Goal: Find specific page/section: Find specific page/section

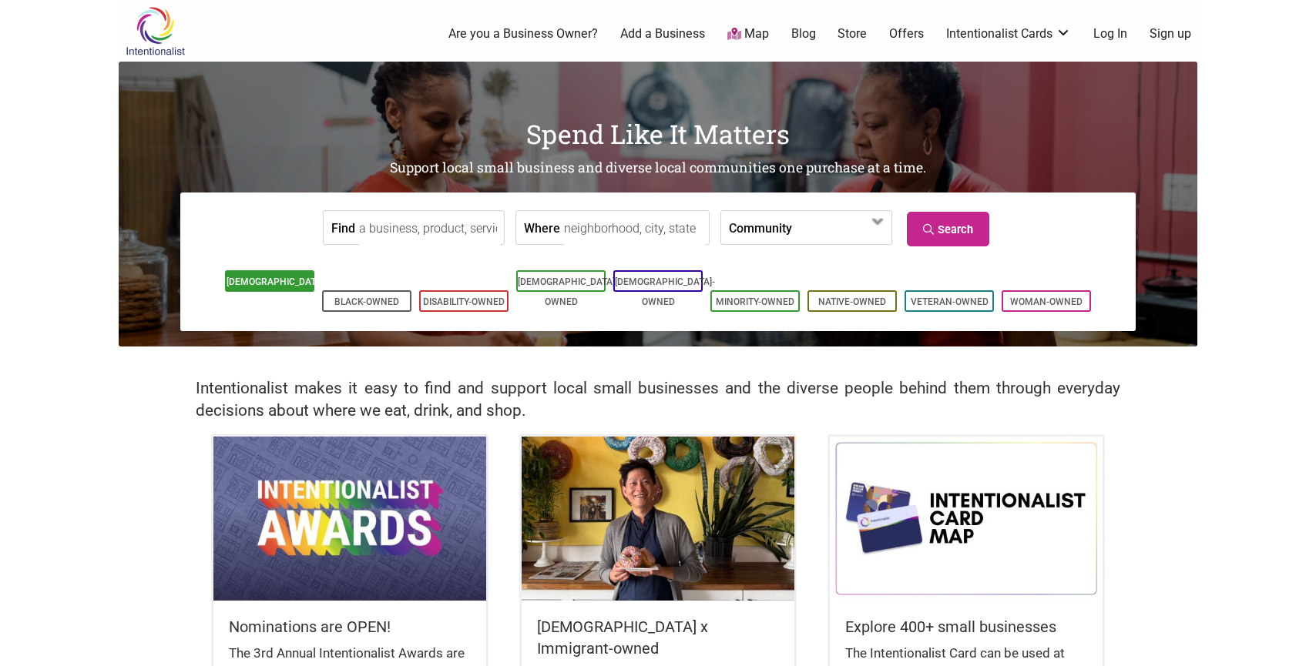
click at [287, 290] on li "[DEMOGRAPHIC_DATA]-Owned" at bounding box center [269, 281] width 89 height 22
click at [441, 224] on input "Find" at bounding box center [429, 228] width 141 height 35
click at [623, 226] on input "Where" at bounding box center [634, 228] width 141 height 35
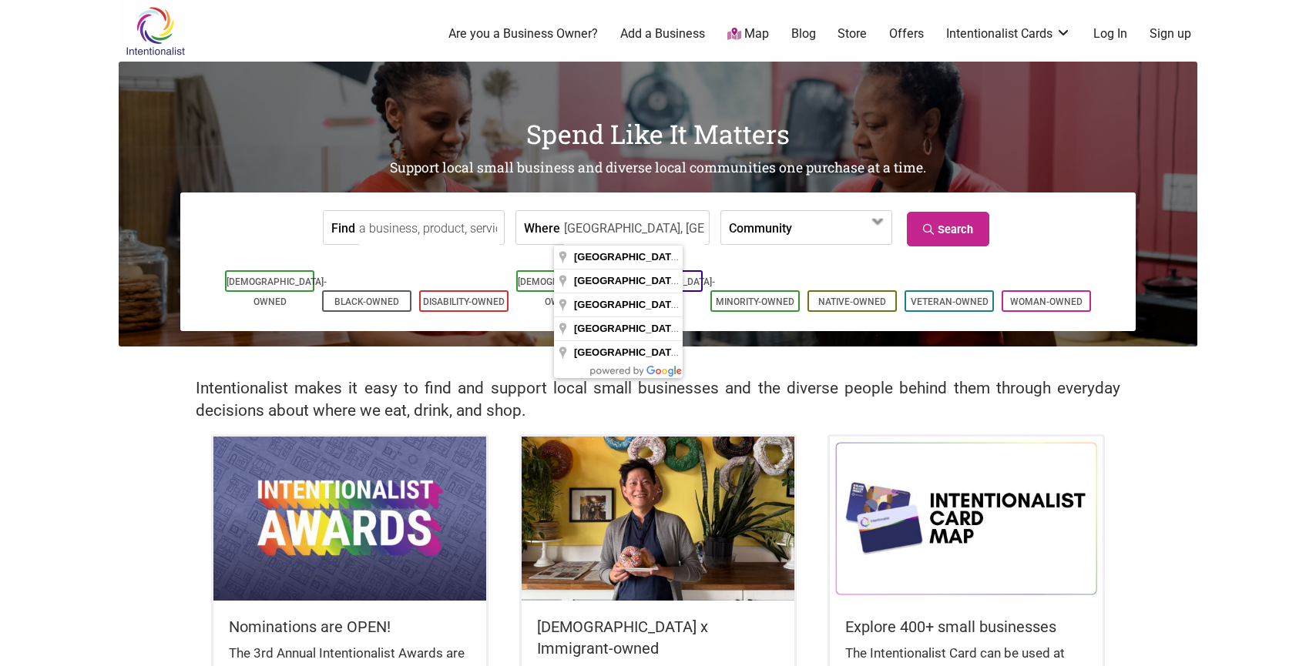
drag, startPoint x: 652, startPoint y: 256, endPoint x: 706, endPoint y: 237, distance: 57.7
type input "[GEOGRAPHIC_DATA], [GEOGRAPHIC_DATA], [GEOGRAPHIC_DATA], [GEOGRAPHIC_DATA]"
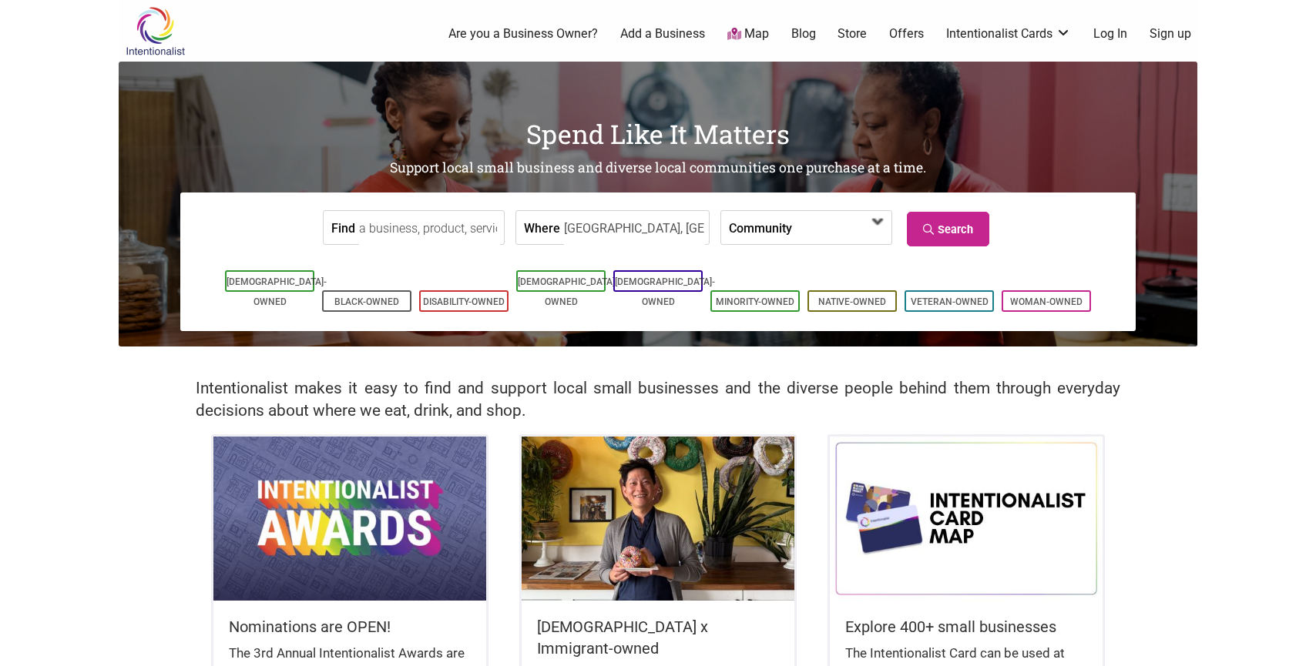
click at [824, 216] on span at bounding box center [836, 229] width 66 height 26
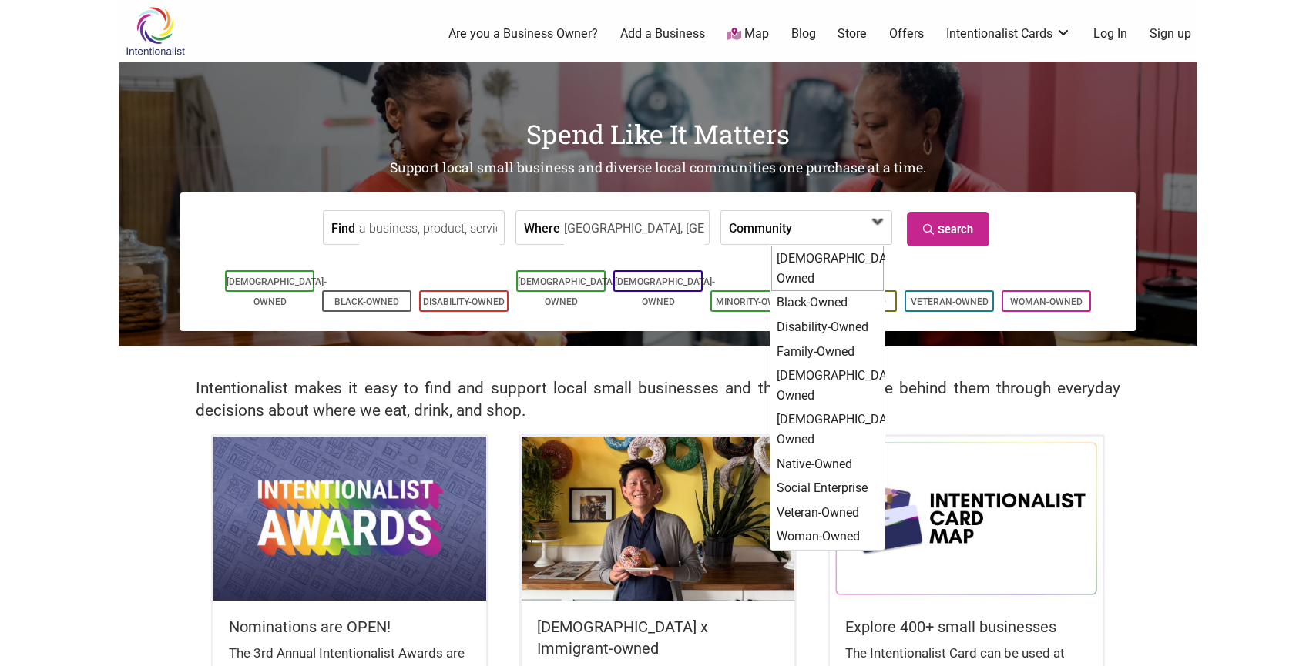
click at [825, 259] on div "[DEMOGRAPHIC_DATA]-Owned" at bounding box center [827, 268] width 112 height 45
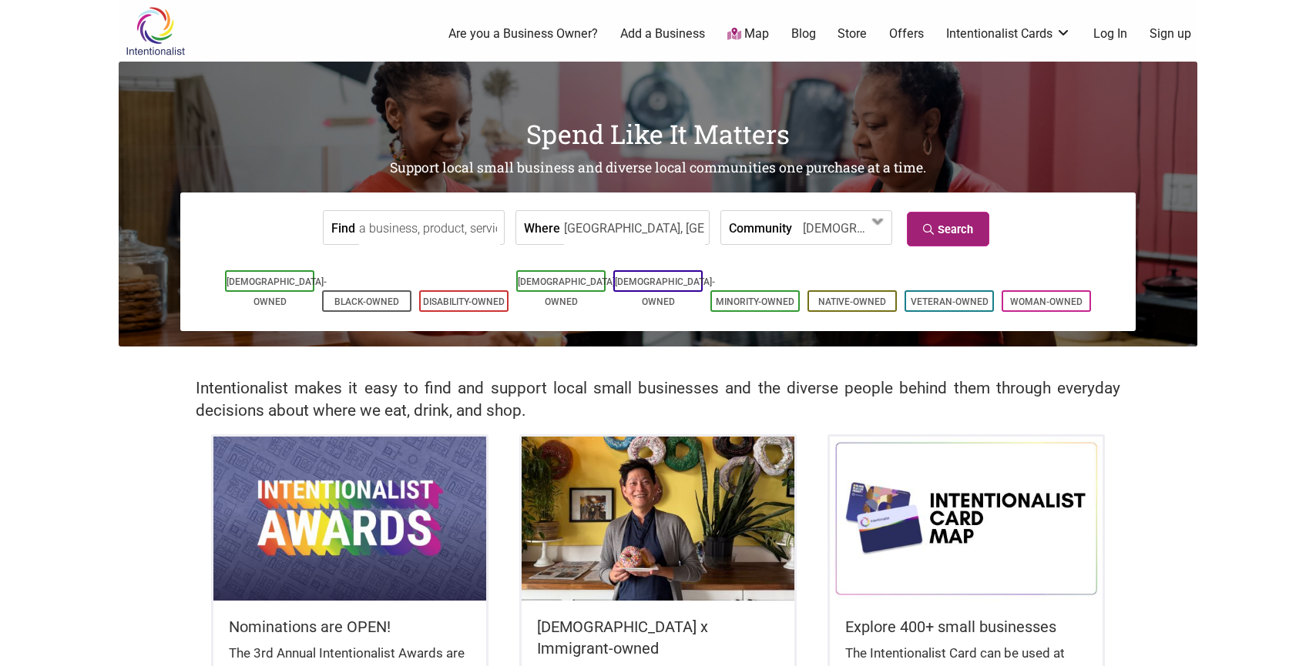
click at [970, 223] on link "Search" at bounding box center [948, 229] width 82 height 35
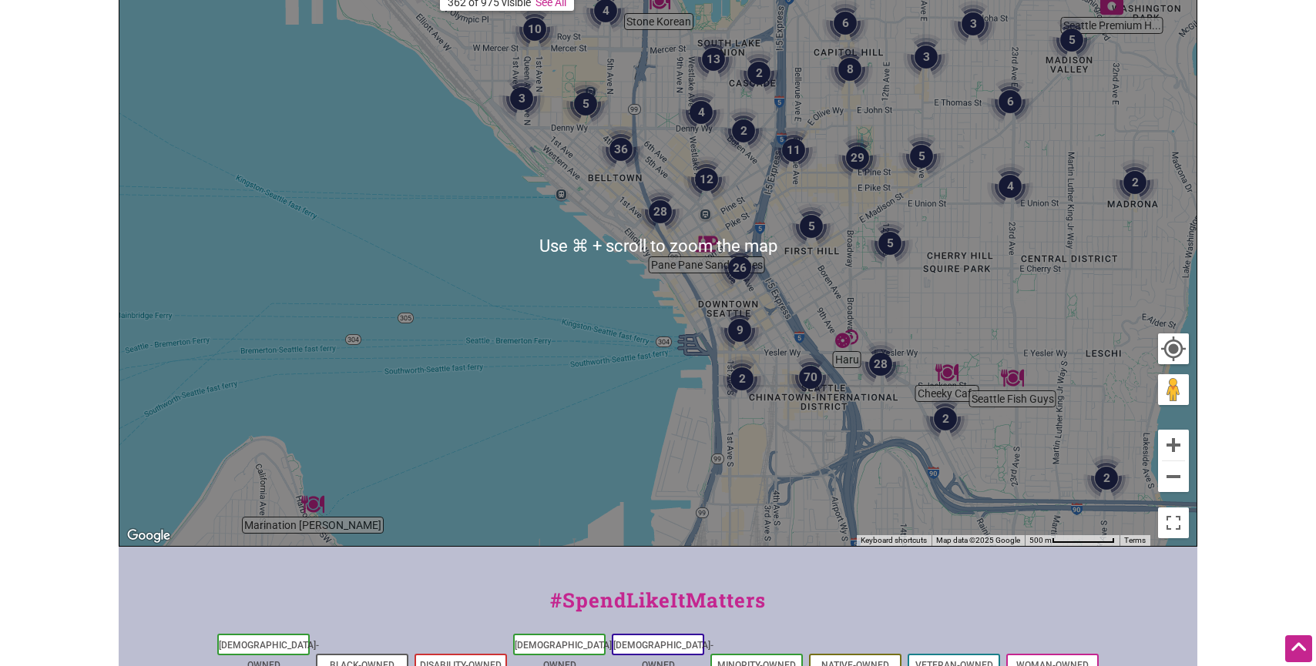
click at [695, 290] on div "To navigate, press the arrow keys." at bounding box center [657, 246] width 1077 height 599
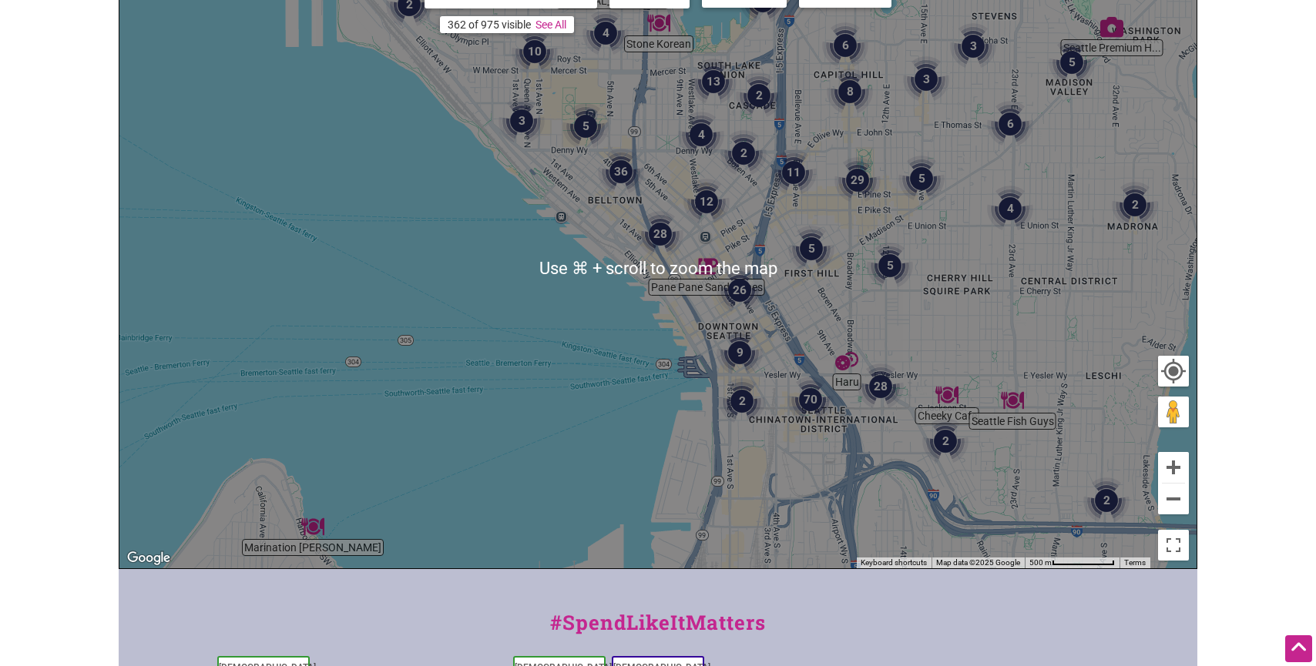
scroll to position [238, 0]
click at [1172, 470] on button "Zoom in" at bounding box center [1173, 468] width 31 height 31
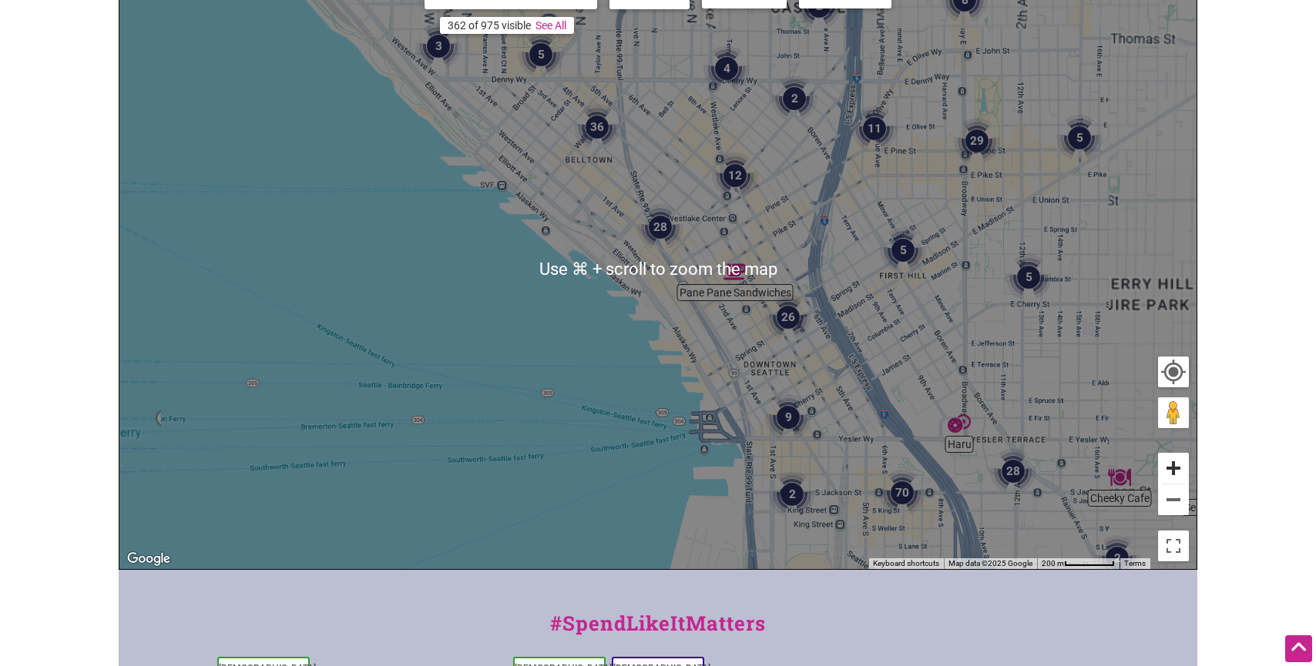
click at [1172, 464] on button "Zoom in" at bounding box center [1173, 468] width 31 height 31
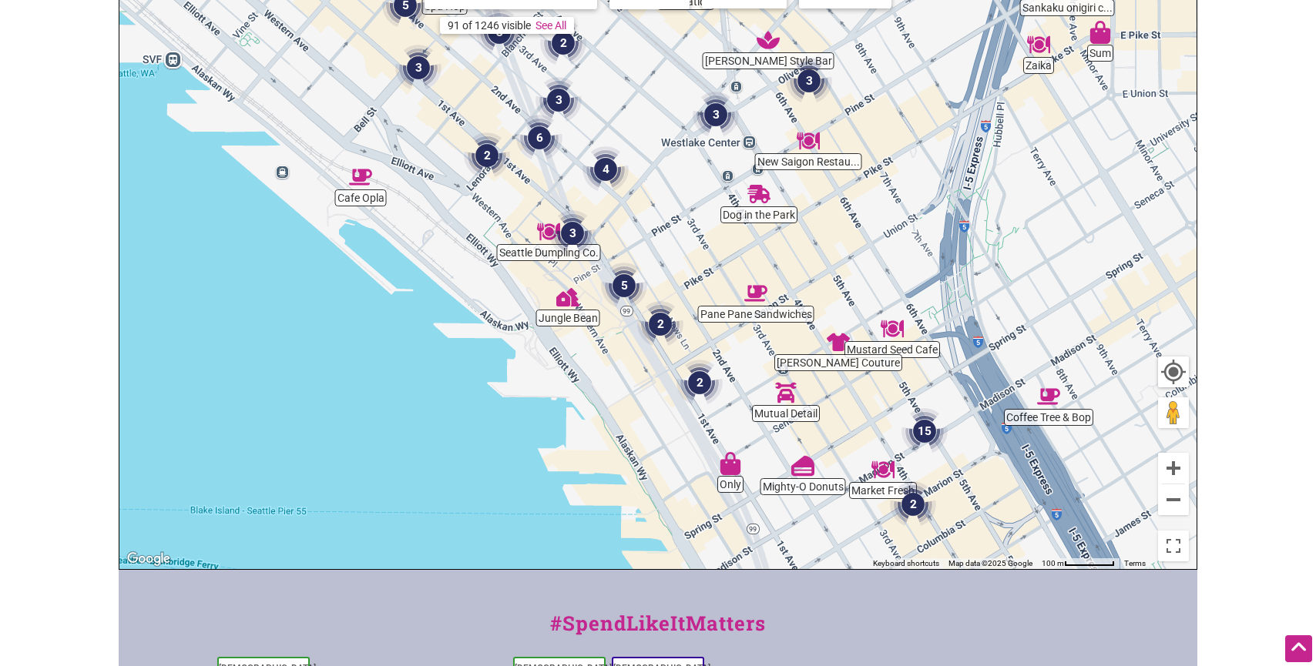
drag, startPoint x: 675, startPoint y: 389, endPoint x: 542, endPoint y: 391, distance: 133.3
click at [542, 391] on div "To navigate, press the arrow keys." at bounding box center [657, 269] width 1077 height 599
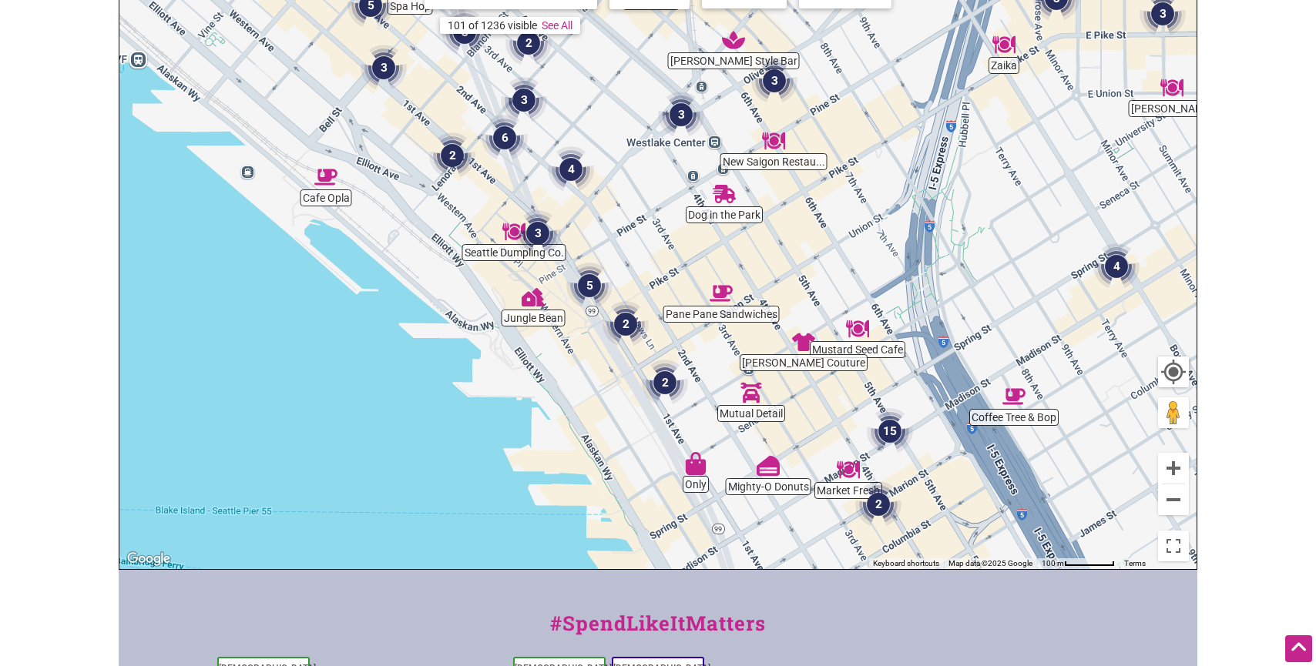
click at [630, 332] on img "2" at bounding box center [625, 324] width 46 height 46
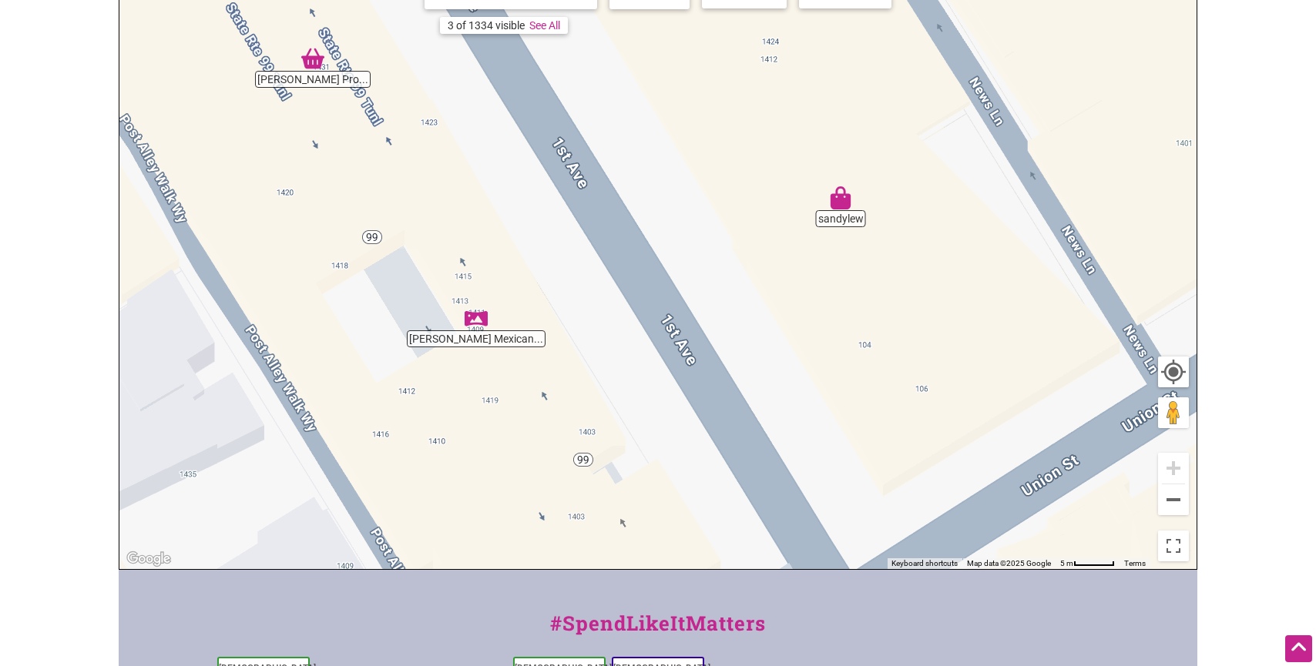
click at [844, 206] on img "sandylew" at bounding box center [840, 197] width 23 height 23
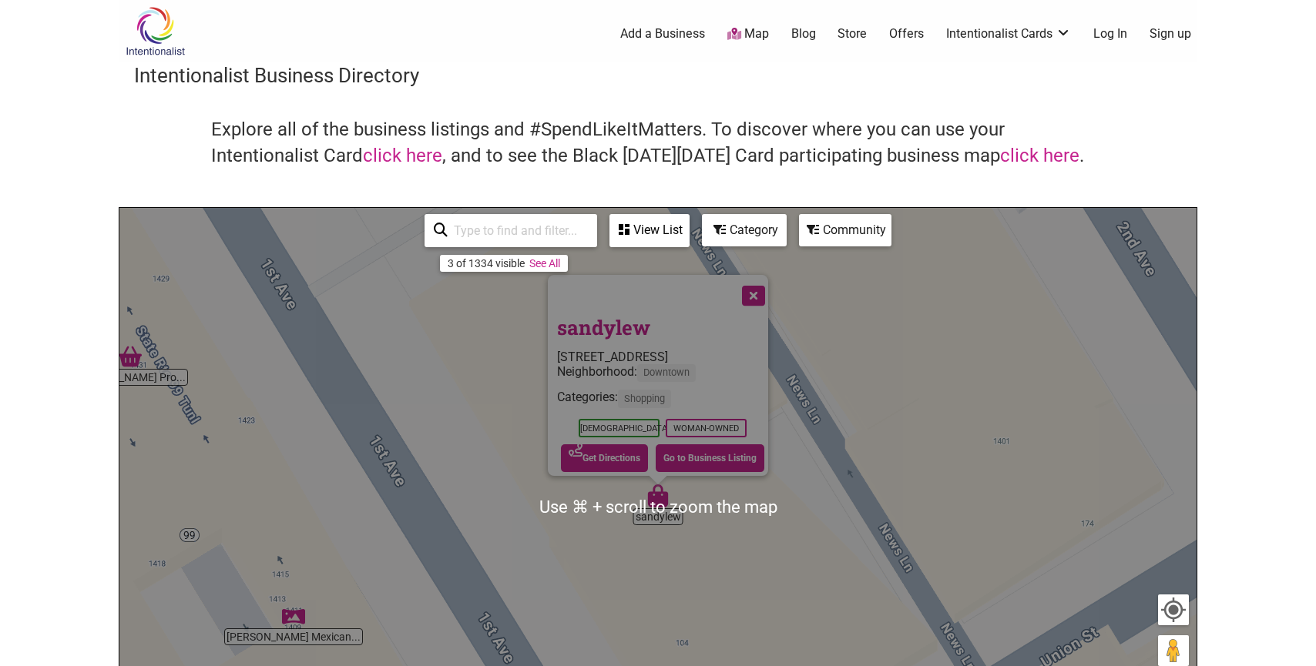
scroll to position [41, 0]
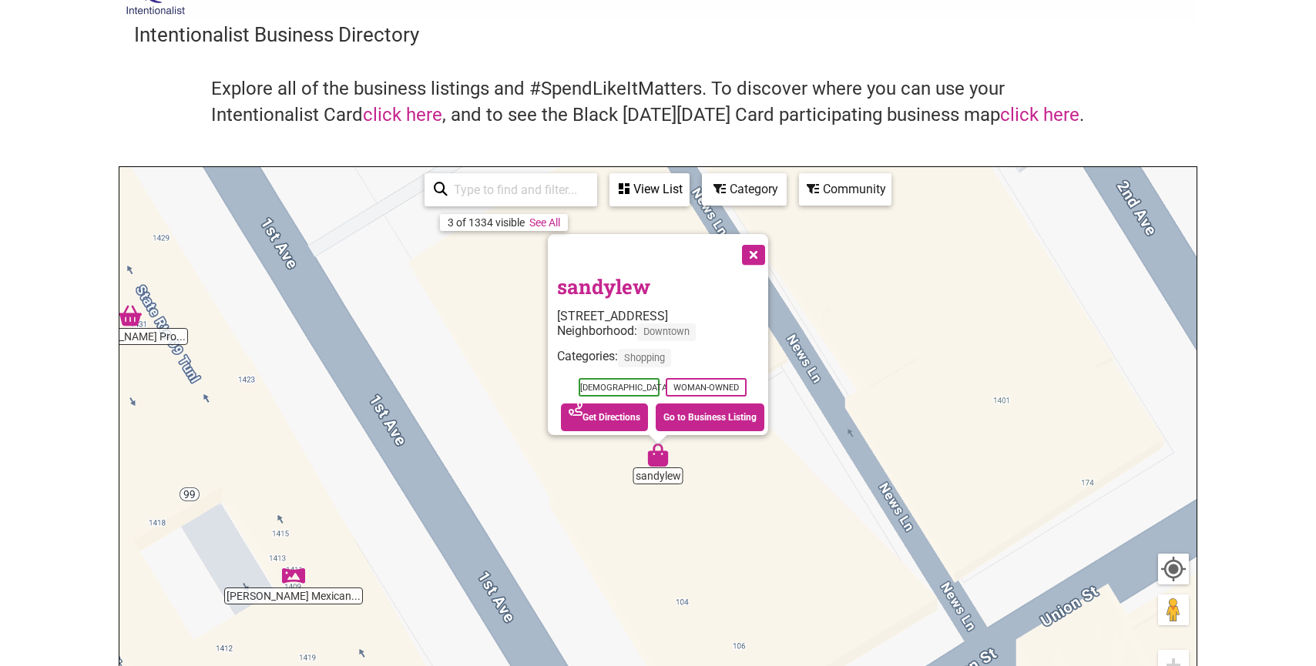
click at [724, 335] on div "Neighborhood: Downtown" at bounding box center [662, 336] width 211 height 25
click at [586, 280] on link "sandylew" at bounding box center [603, 287] width 93 height 26
